Goal: Navigation & Orientation: Go to known website

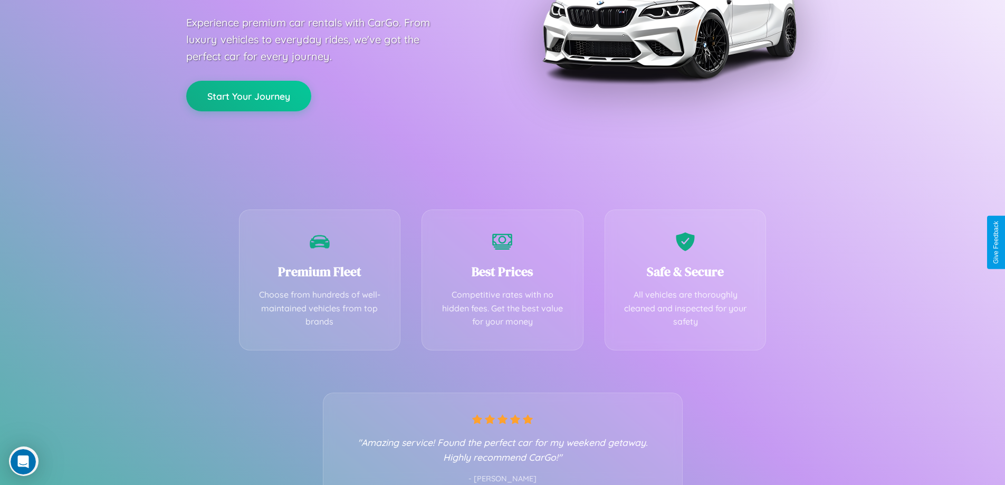
scroll to position [208, 0]
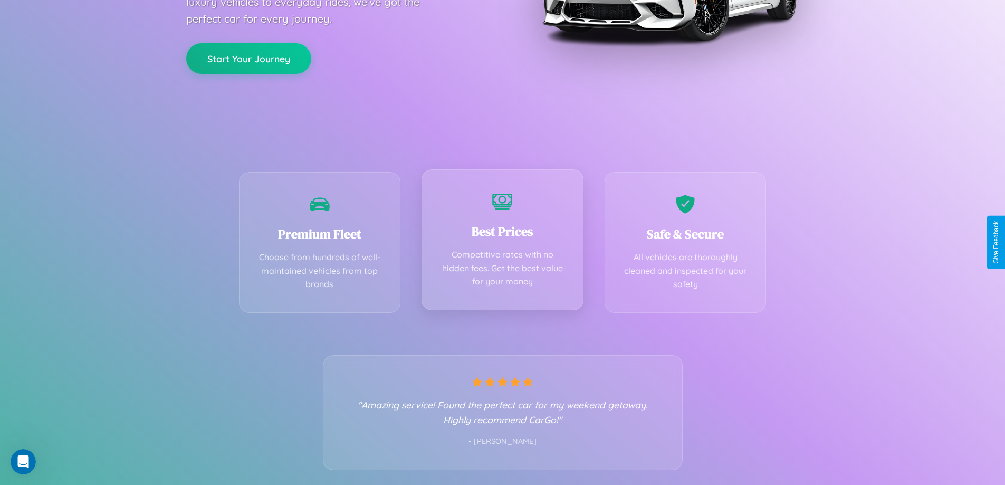
click at [502, 242] on div "Best Prices Competitive rates with no hidden fees. Get the best value for your …" at bounding box center [503, 239] width 162 height 141
click at [248, 58] on button "Start Your Journey" at bounding box center [248, 57] width 125 height 31
click at [248, 57] on button "Start Your Journey" at bounding box center [248, 57] width 125 height 31
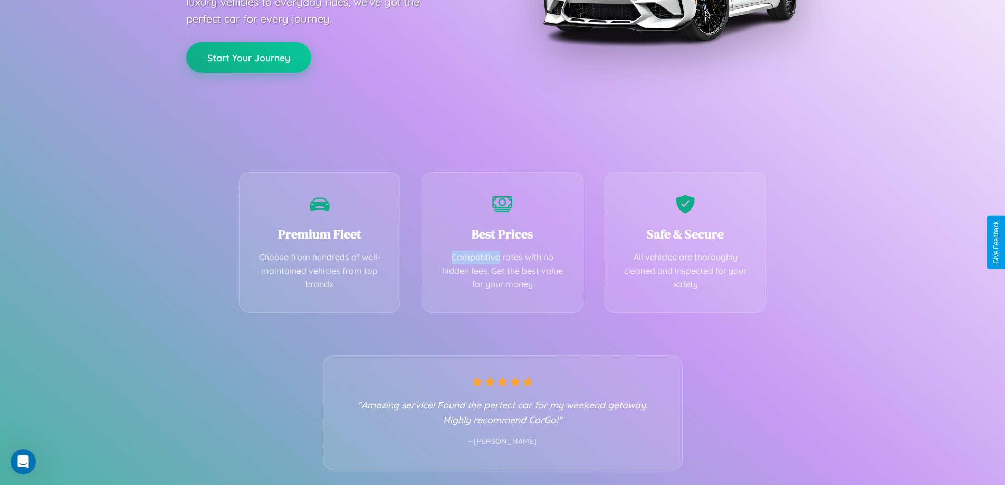
click at [248, 57] on button "Start Your Journey" at bounding box center [248, 57] width 125 height 31
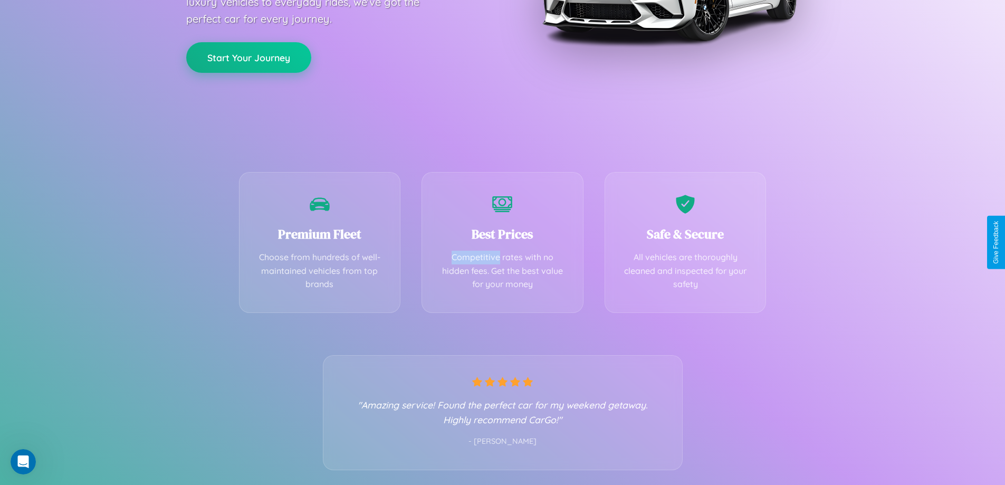
click at [248, 57] on button "Start Your Journey" at bounding box center [248, 57] width 125 height 31
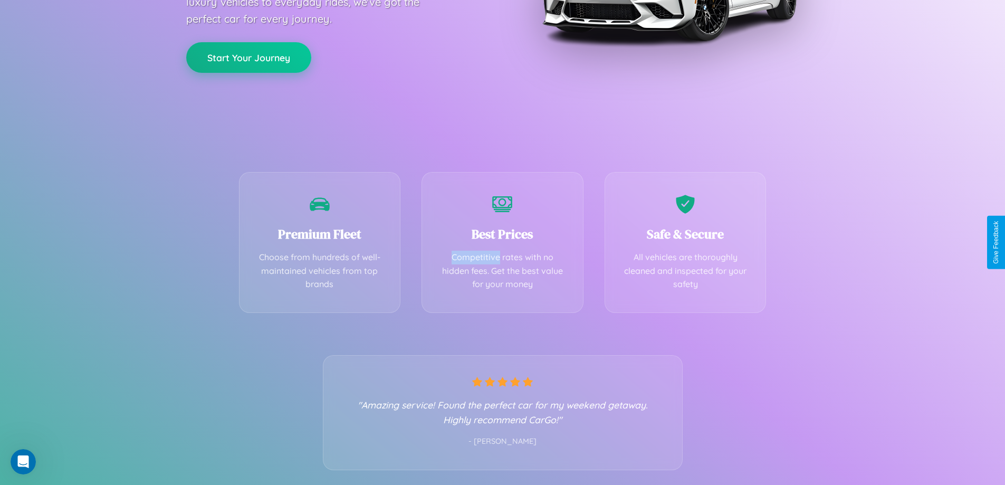
click at [248, 57] on button "Start Your Journey" at bounding box center [248, 57] width 125 height 31
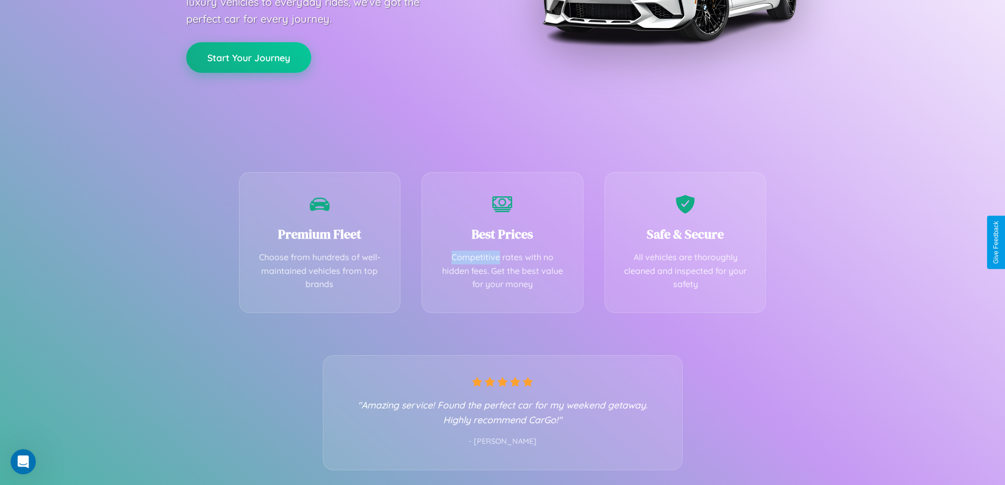
click at [248, 57] on button "Start Your Journey" at bounding box center [248, 57] width 125 height 31
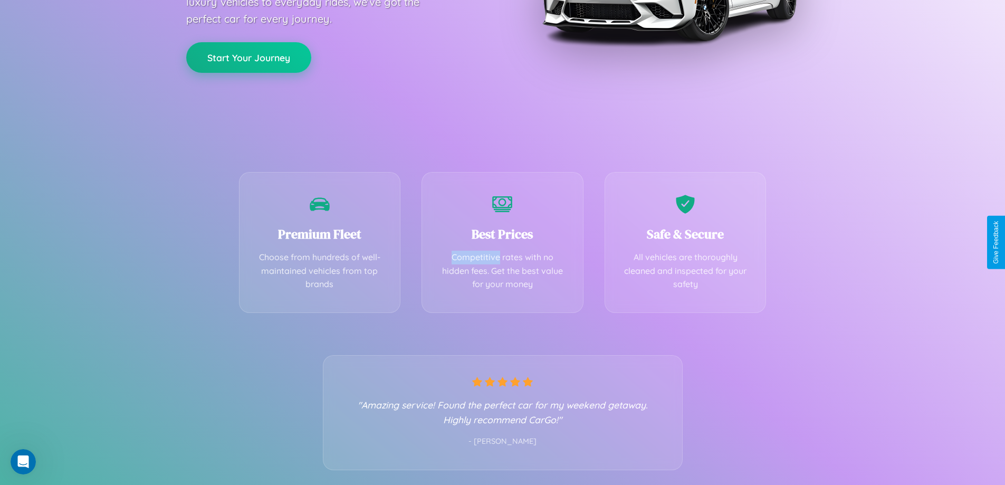
click at [248, 57] on button "Start Your Journey" at bounding box center [248, 57] width 125 height 31
